Goal: Information Seeking & Learning: Learn about a topic

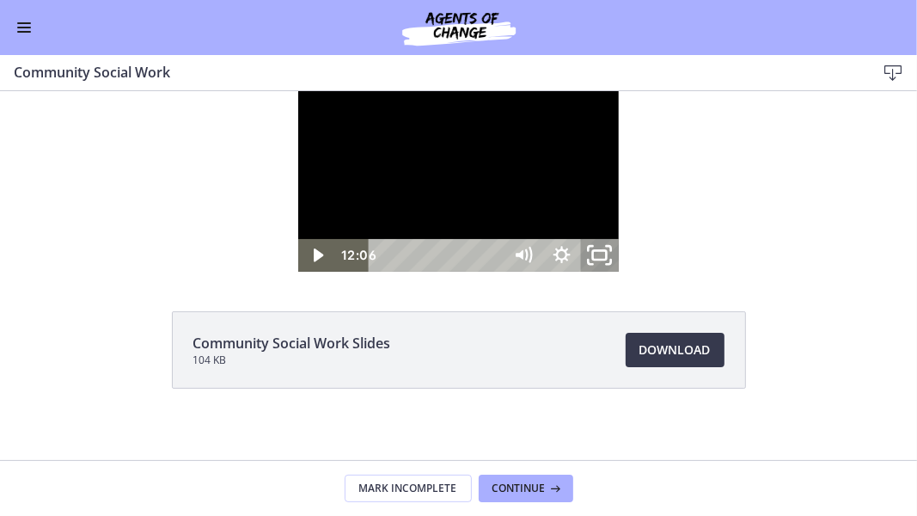
click at [622, 274] on icon "Unfullscreen" at bounding box center [600, 255] width 46 height 40
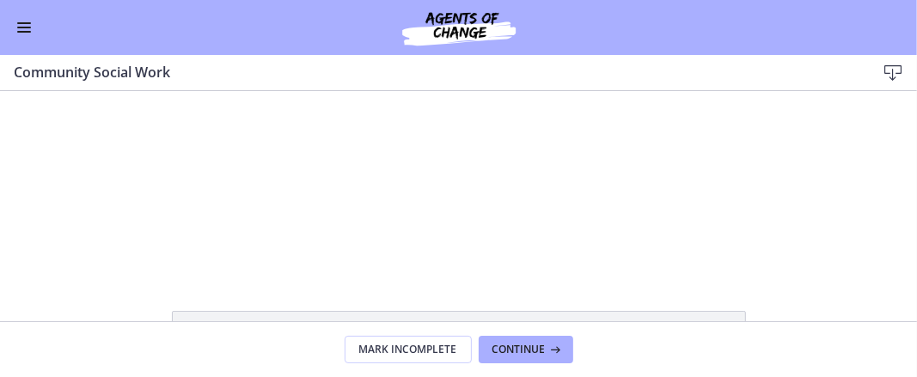
click at [454, 171] on div at bounding box center [458, 180] width 321 height 181
